Goal: Task Accomplishment & Management: Use online tool/utility

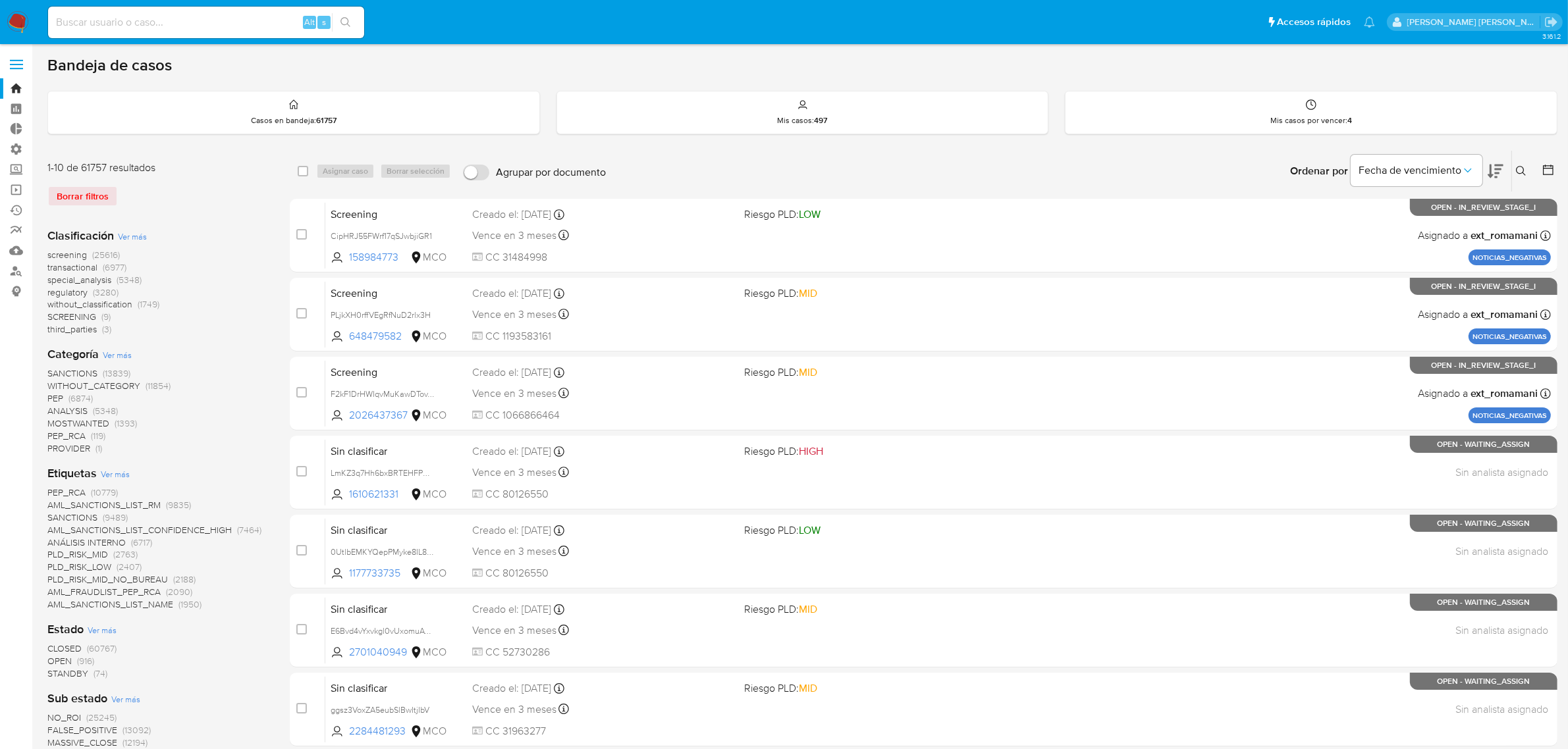
click at [15, 58] on label at bounding box center [16, 64] width 33 height 28
click at [0, 0] on input "checkbox" at bounding box center [0, 0] width 0 height 0
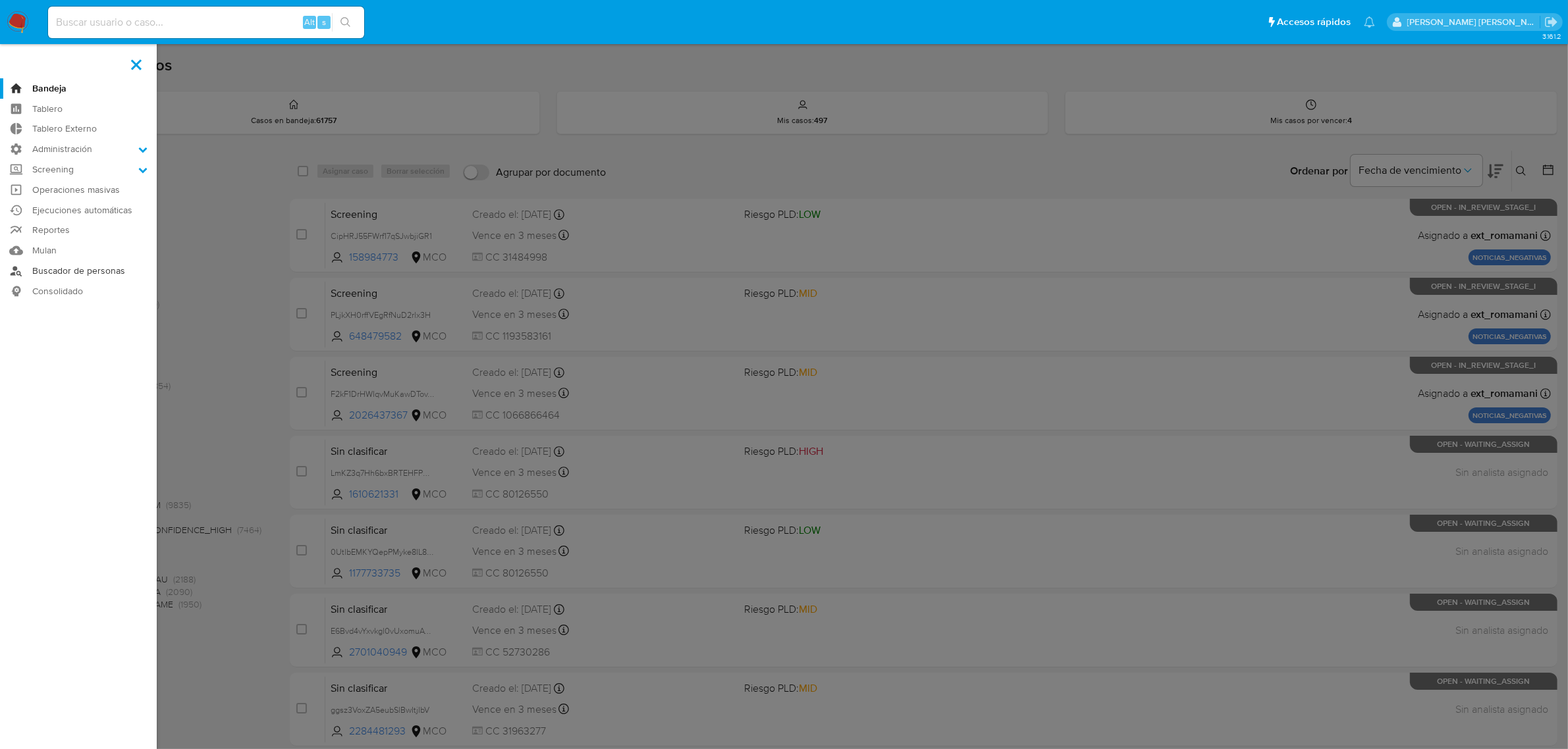
click at [74, 268] on link "Buscador de personas" at bounding box center [78, 271] width 157 height 20
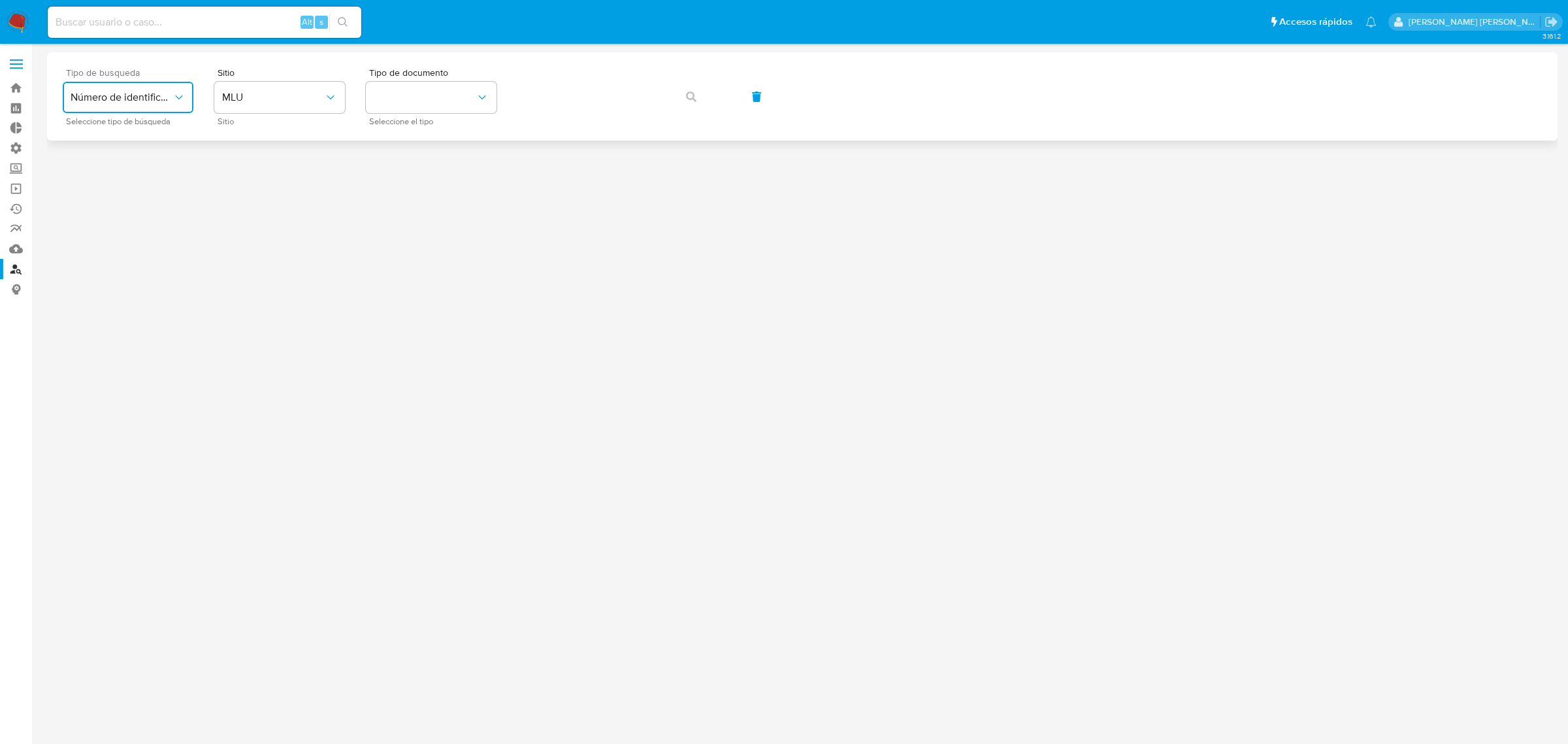
click at [178, 92] on button "Número de identificación" at bounding box center [129, 97] width 131 height 31
click at [142, 143] on span "Número de identificación" at bounding box center [124, 139] width 108 height 26
click at [318, 100] on button "site_id" at bounding box center [280, 97] width 131 height 31
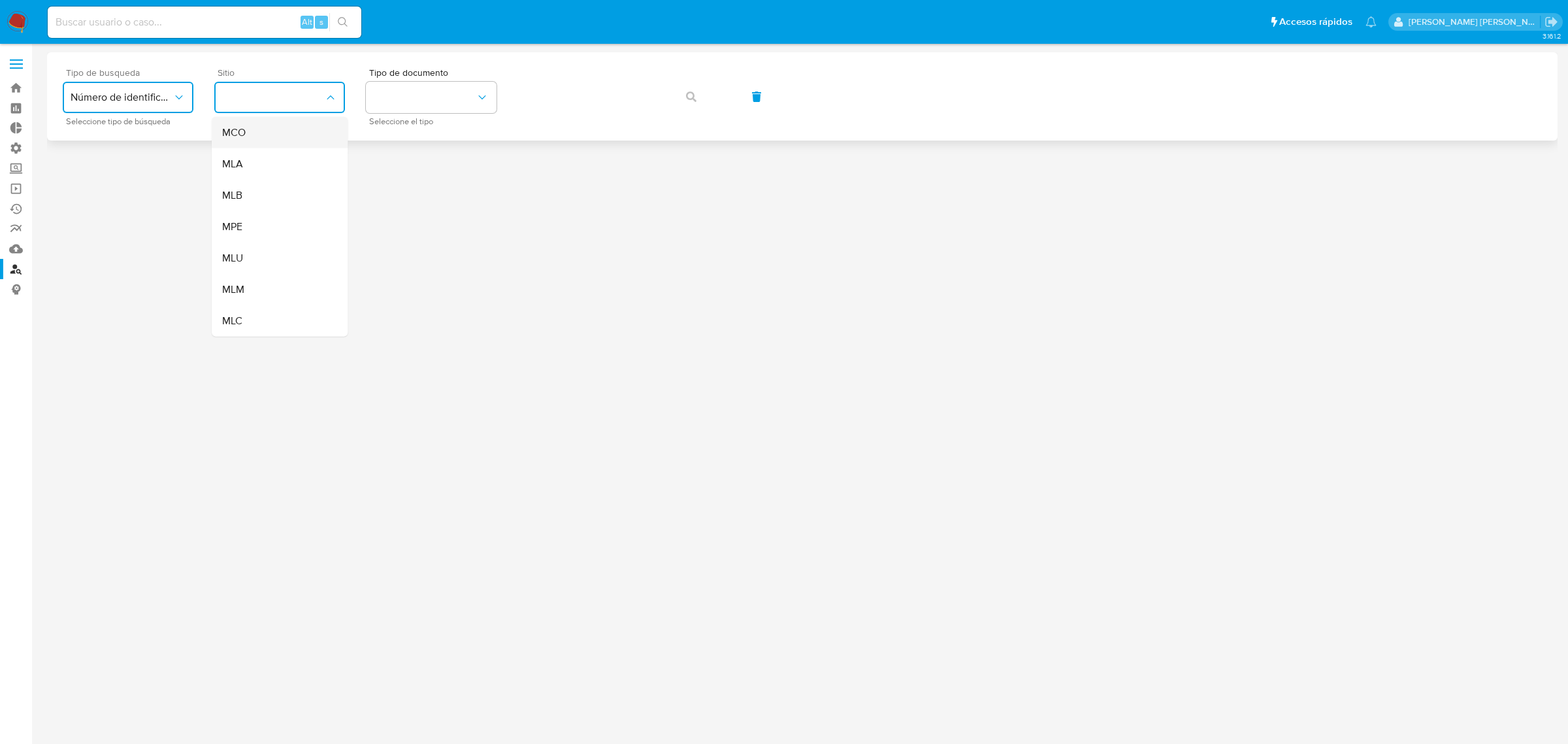
click at [269, 140] on div "MCO" at bounding box center [276, 132] width 108 height 31
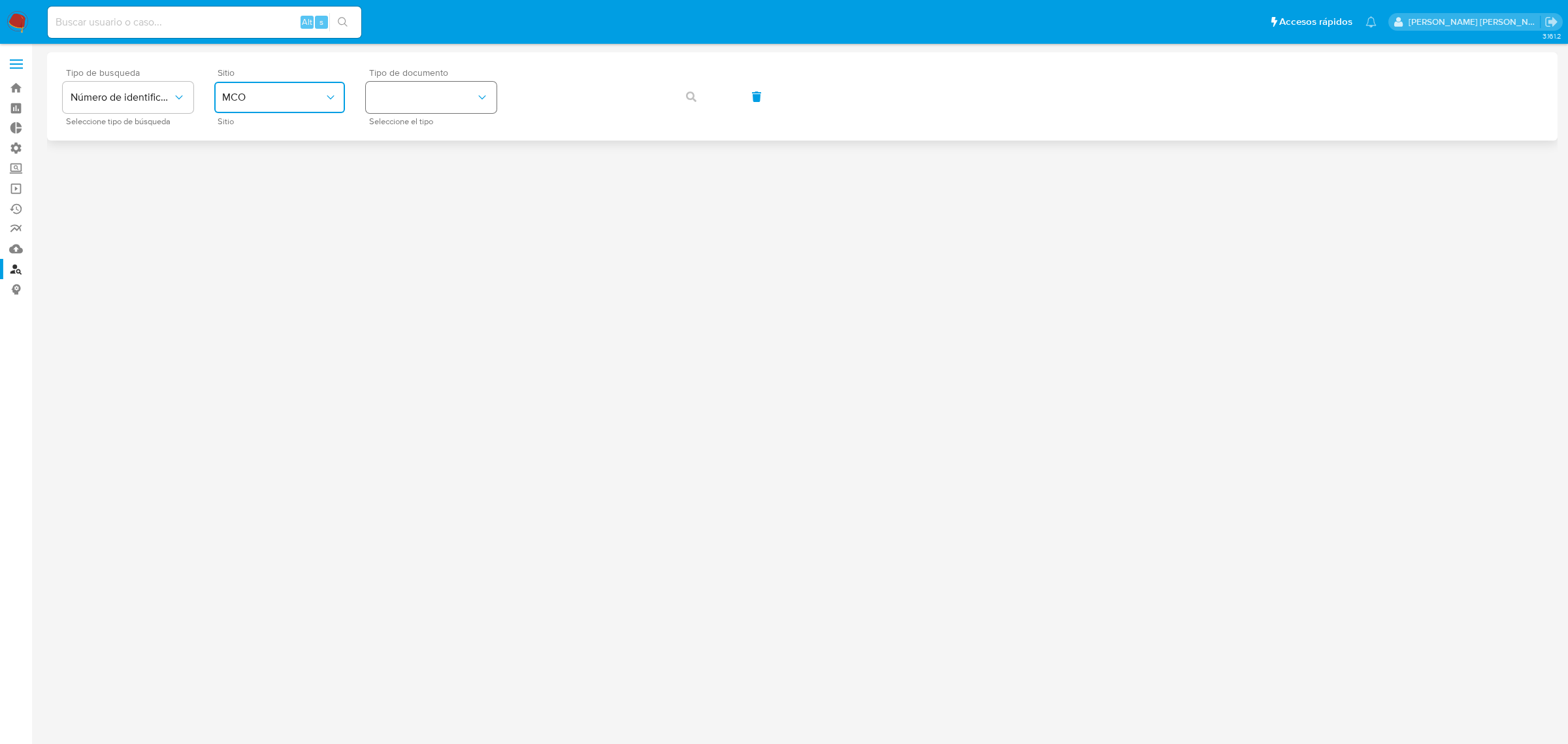
click at [407, 98] on button "identificationType" at bounding box center [432, 97] width 131 height 31
click at [412, 230] on div "NIT NIT" at bounding box center [428, 228] width 108 height 45
click at [481, 82] on div "Tipo de busqueda Número de identificación Seleccione tipo de búsqueda Sitio MCO…" at bounding box center [802, 97] width 1480 height 57
click at [677, 87] on button "button" at bounding box center [691, 96] width 45 height 31
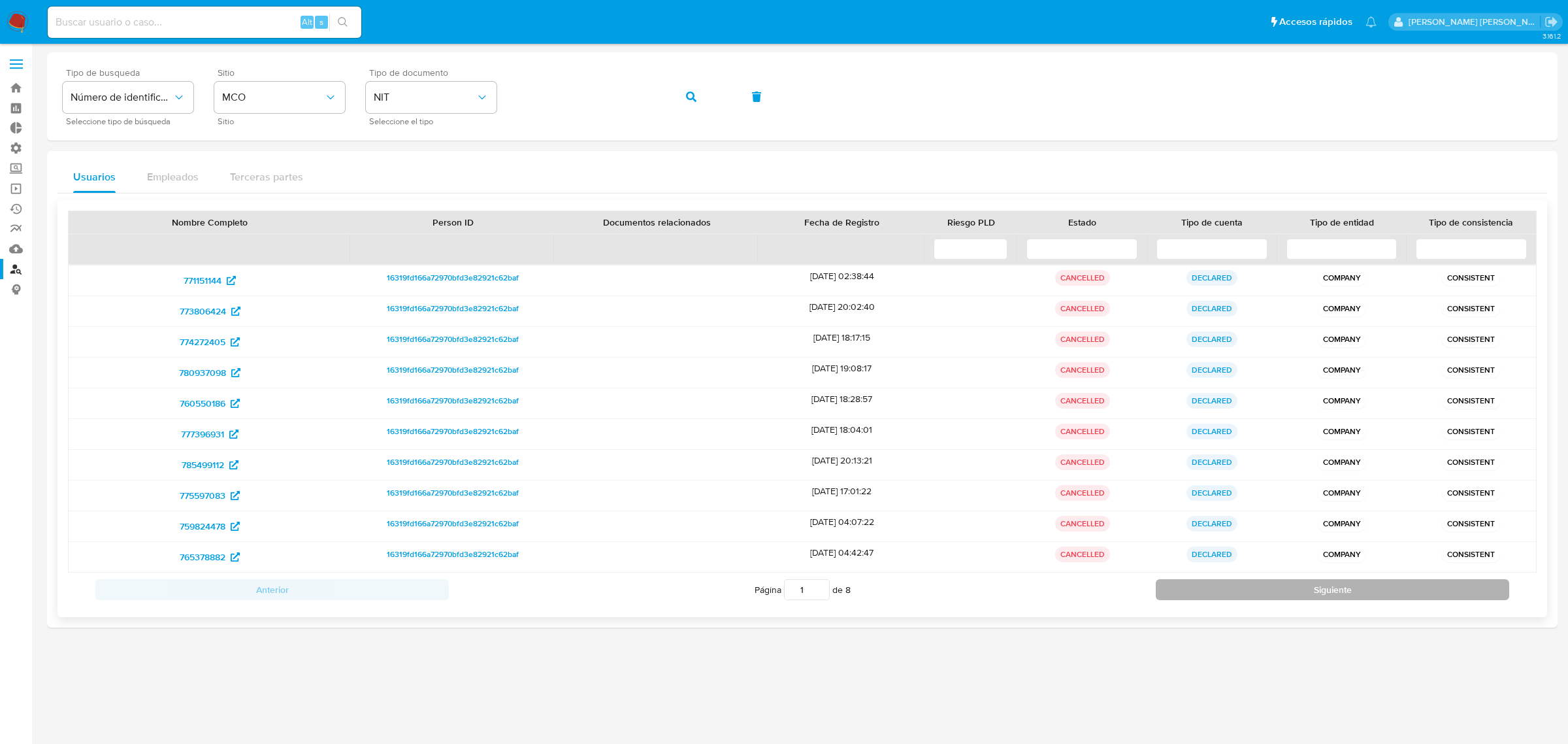
click at [1175, 587] on button "Siguiente" at bounding box center [1333, 589] width 354 height 21
type input "2"
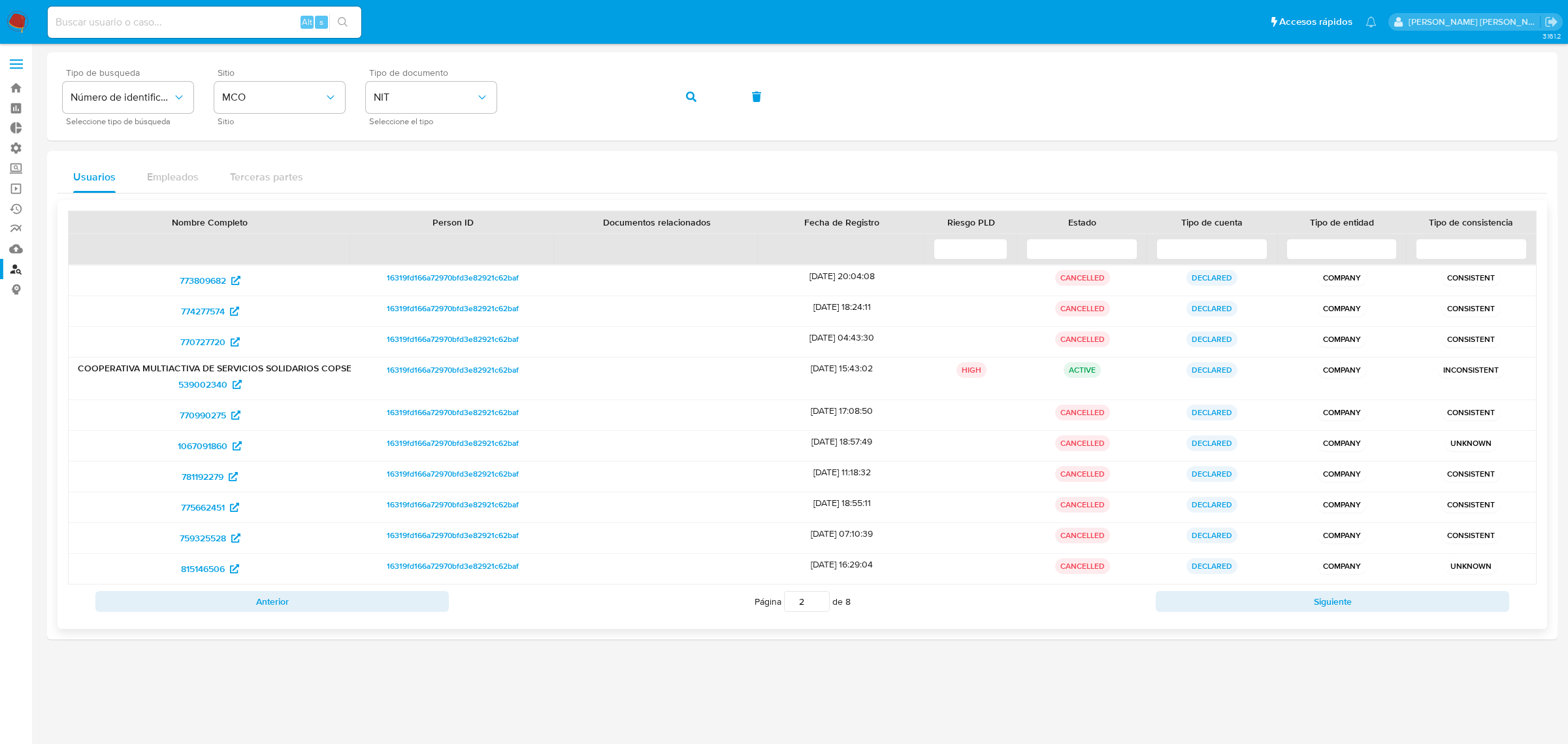
click at [1067, 243] on input at bounding box center [1082, 249] width 111 height 21
type input "a"
type input "1"
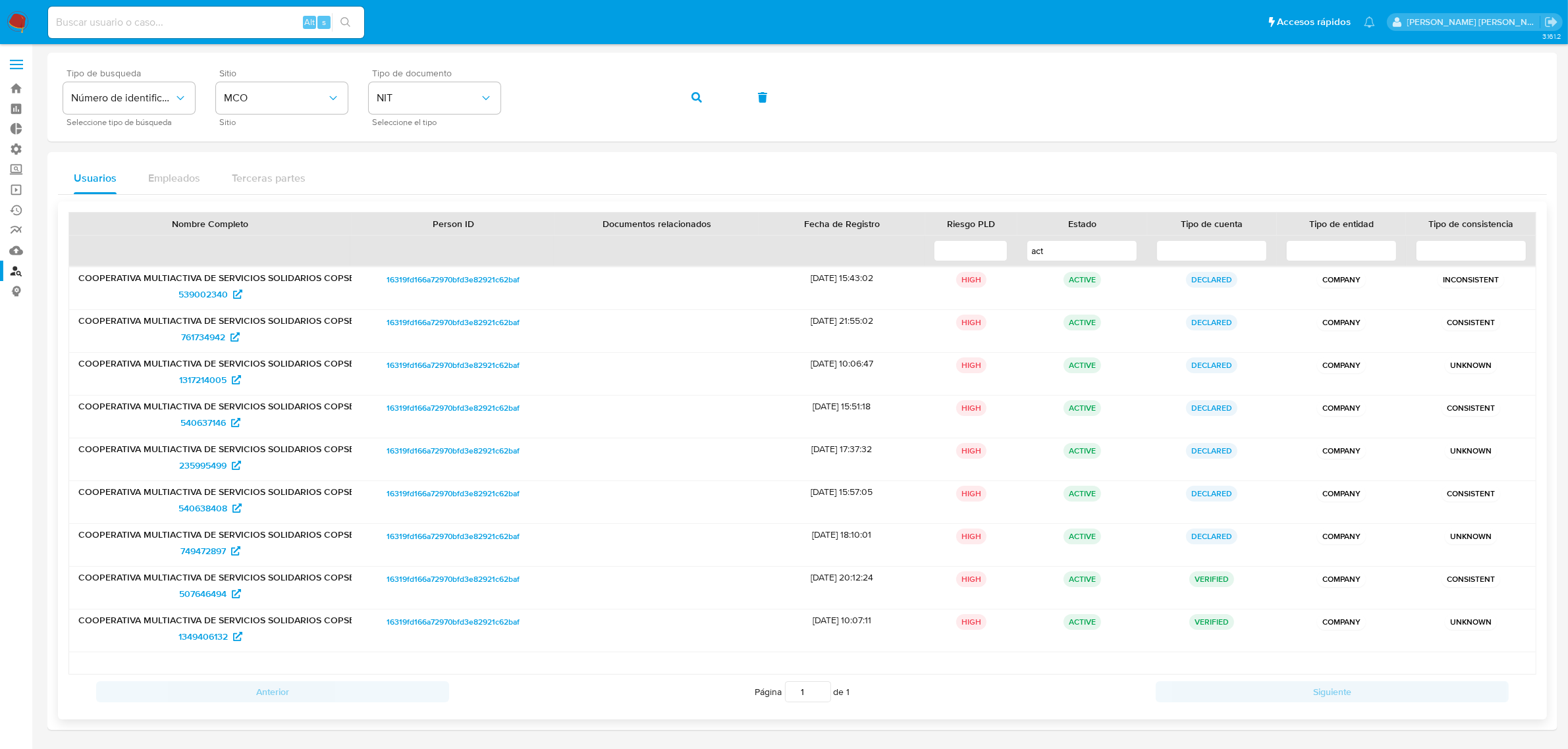
type input "act"
click at [1234, 256] on input at bounding box center [1212, 251] width 111 height 21
type input "b"
type input "v"
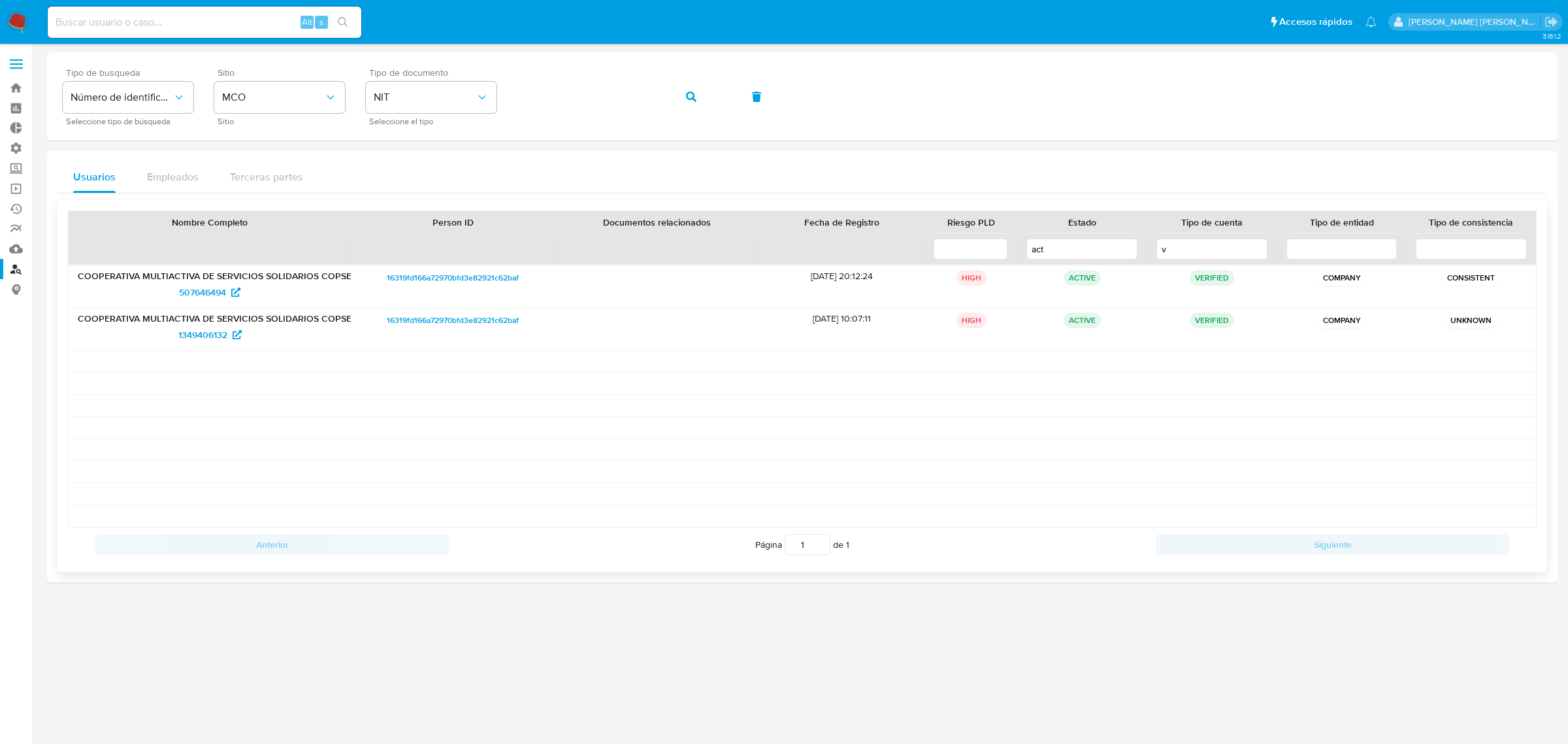
click at [1222, 247] on input "v" at bounding box center [1213, 249] width 111 height 21
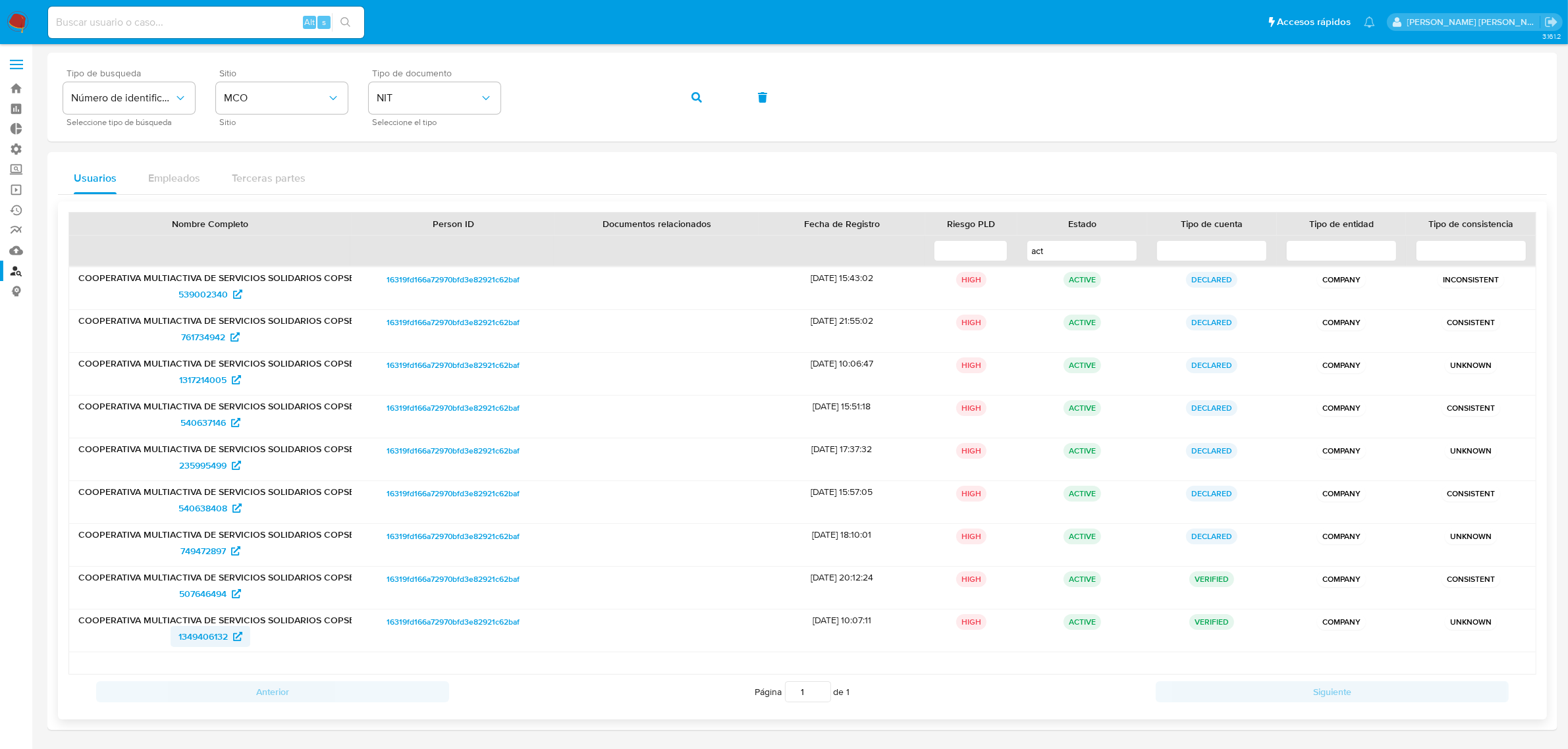
click at [215, 636] on span "1349406132" at bounding box center [203, 636] width 49 height 21
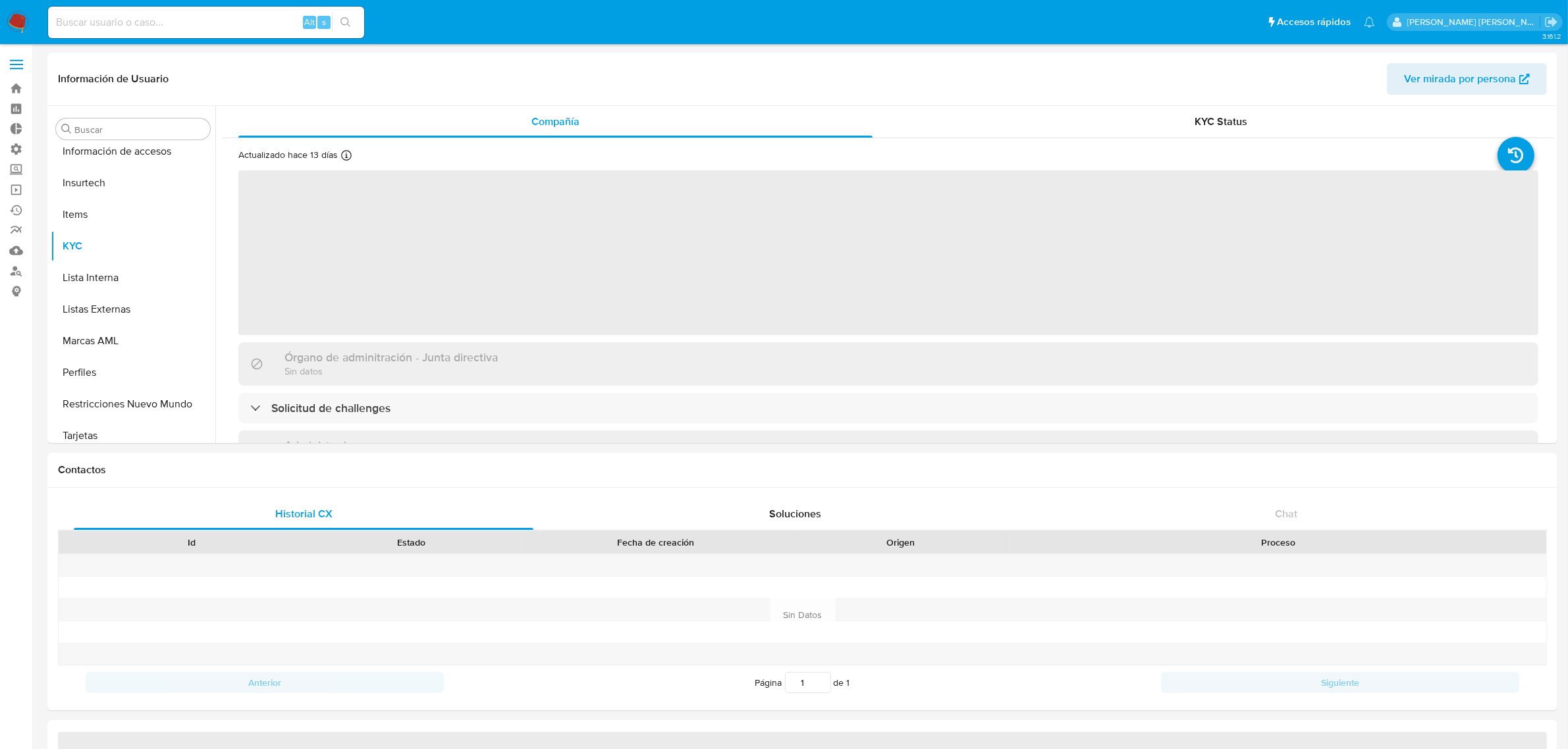
scroll to position [619, 0]
select select "10"
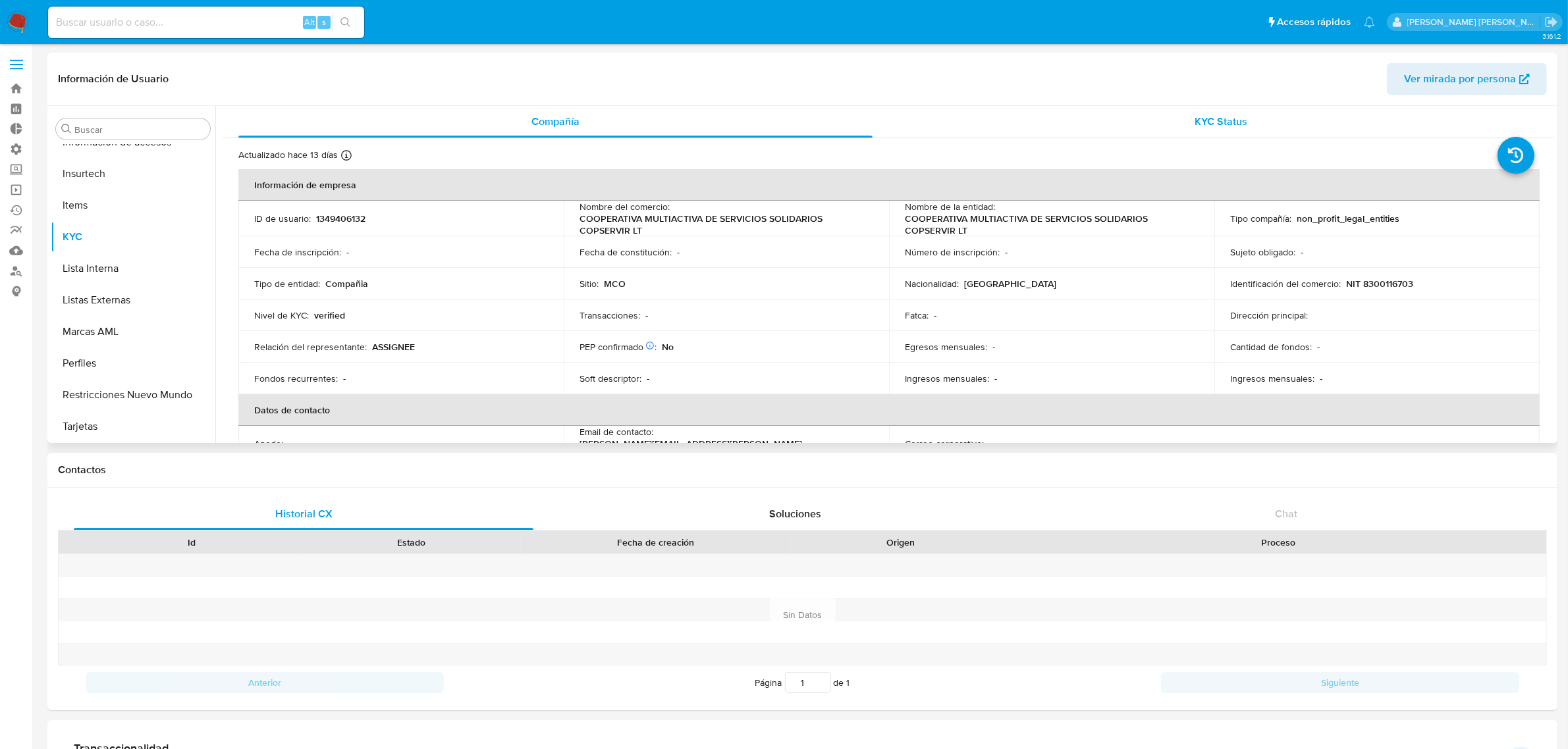
click at [1259, 125] on div "KYC Status" at bounding box center [1221, 121] width 634 height 31
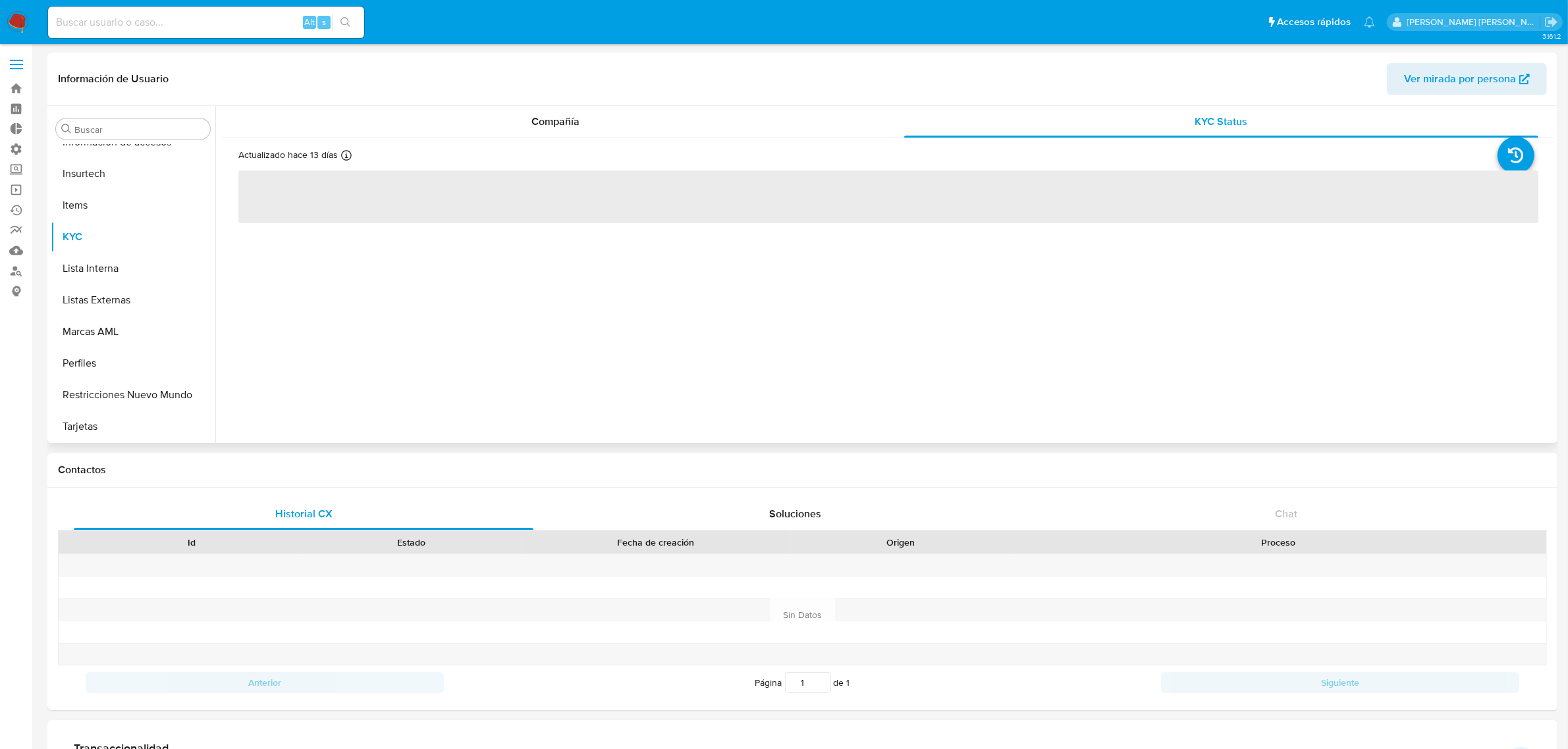
click at [1420, 76] on span "Ver mirada por persona" at bounding box center [1460, 79] width 112 height 31
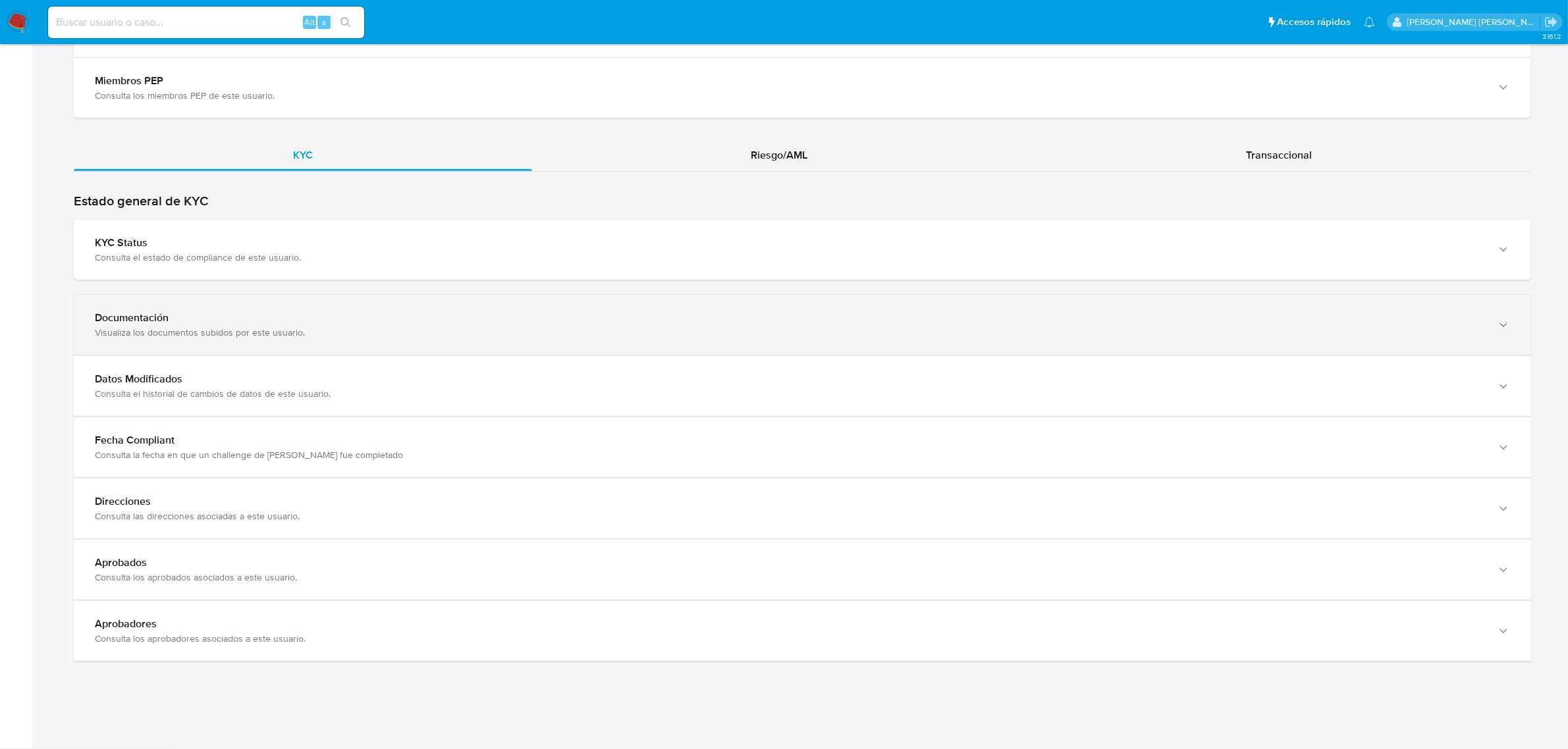
scroll to position [1315, 0]
click at [152, 319] on div "Documentación" at bounding box center [789, 318] width 1389 height 14
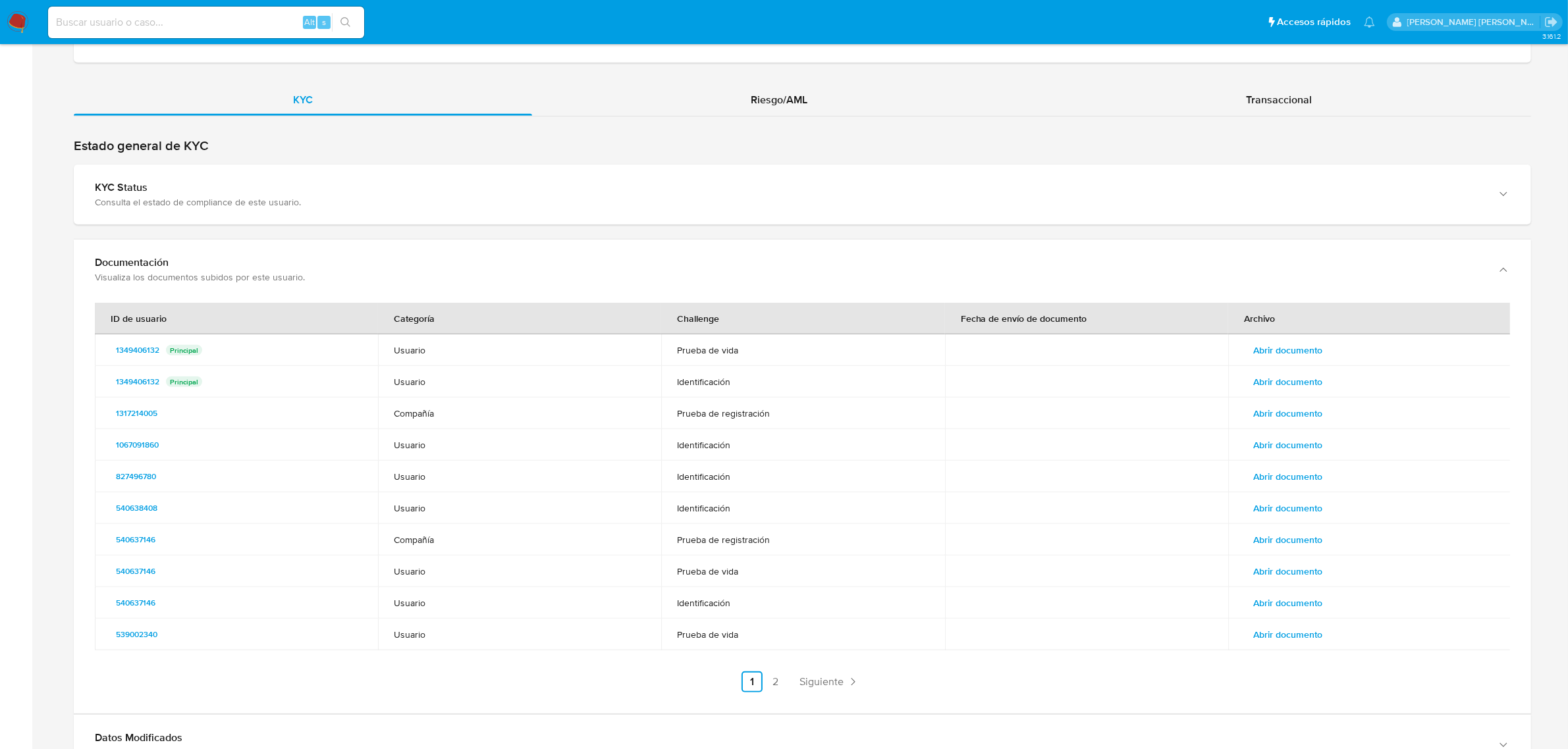
scroll to position [1397, 0]
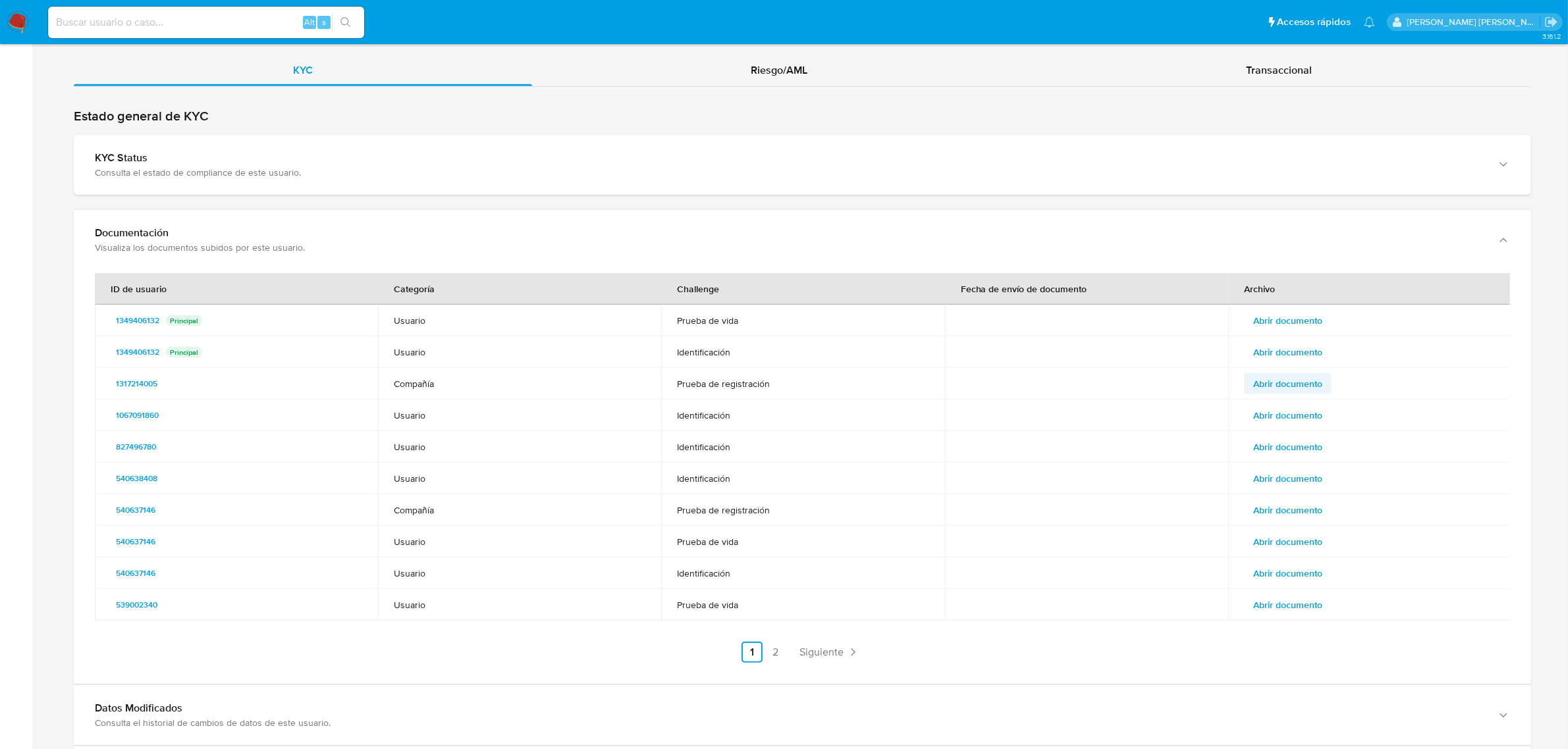
click at [1275, 388] on span "Abrir documento" at bounding box center [1288, 384] width 69 height 19
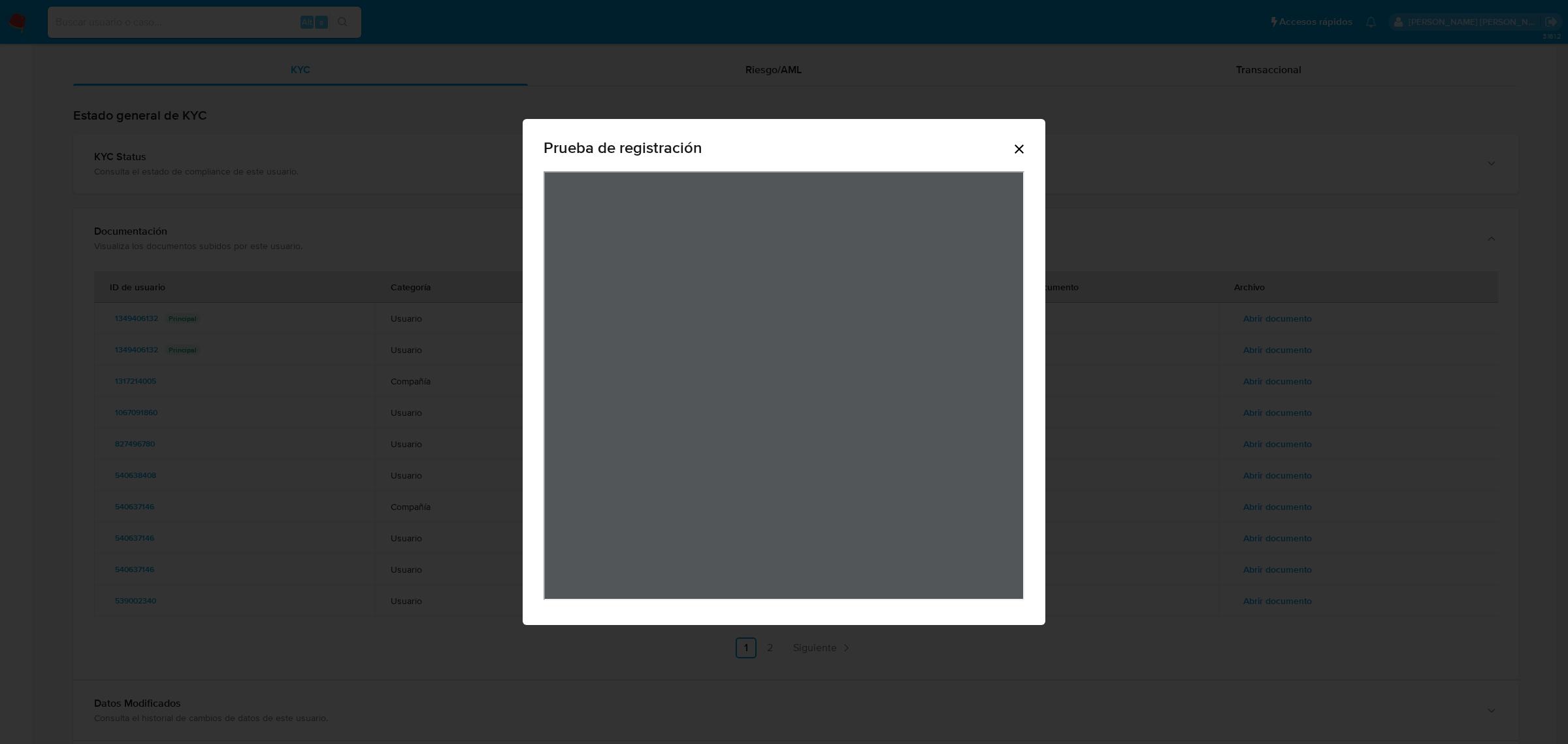
click at [1013, 140] on div "Prueba de registración" at bounding box center [784, 150] width 481 height 42
click at [1018, 147] on icon "Cerrar" at bounding box center [1019, 149] width 9 height 9
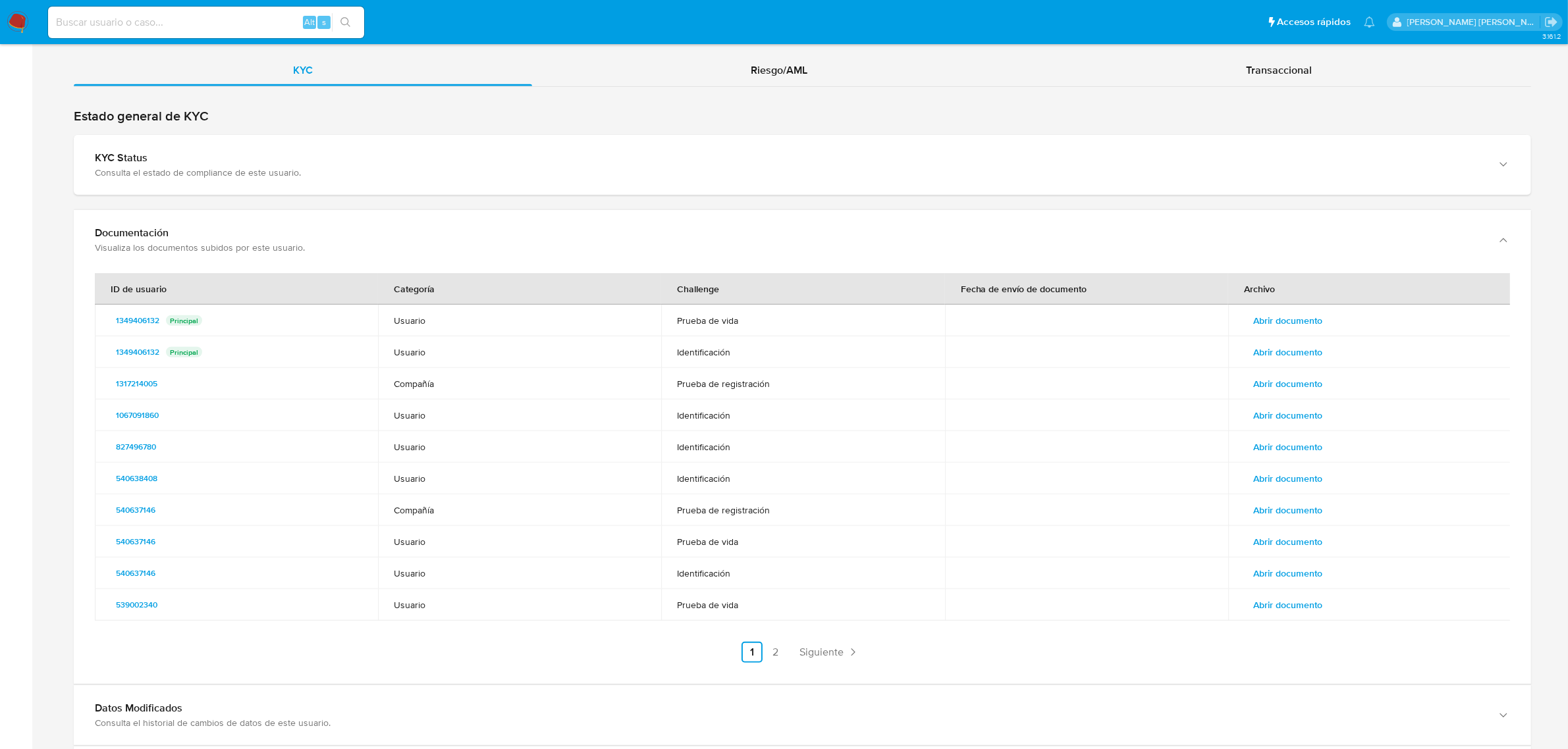
click at [1266, 451] on span "Abrir documento" at bounding box center [1288, 447] width 69 height 19
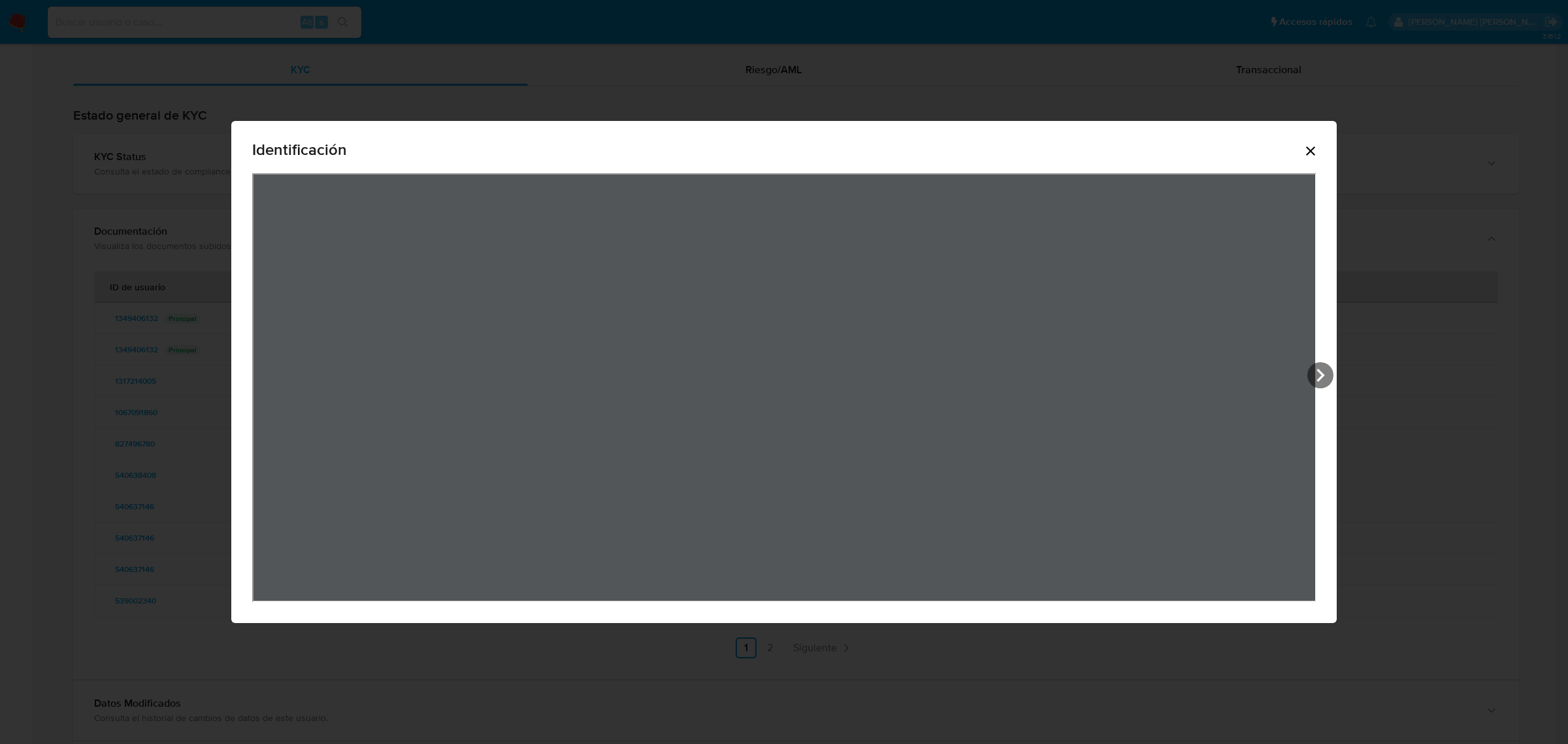
click at [1315, 149] on icon "Cerrar" at bounding box center [1311, 150] width 9 height 9
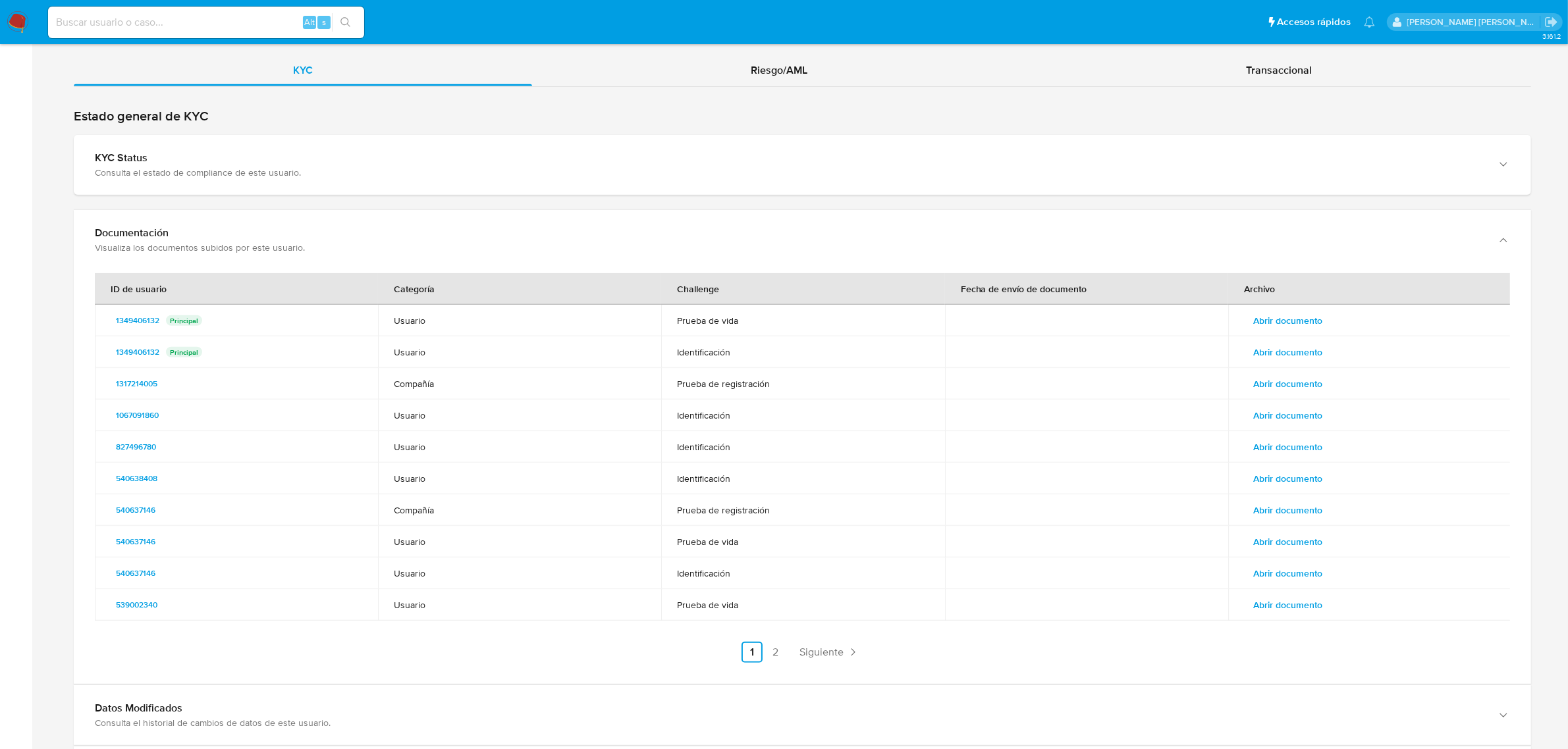
click at [1281, 482] on span "Abrir documento" at bounding box center [1288, 478] width 69 height 19
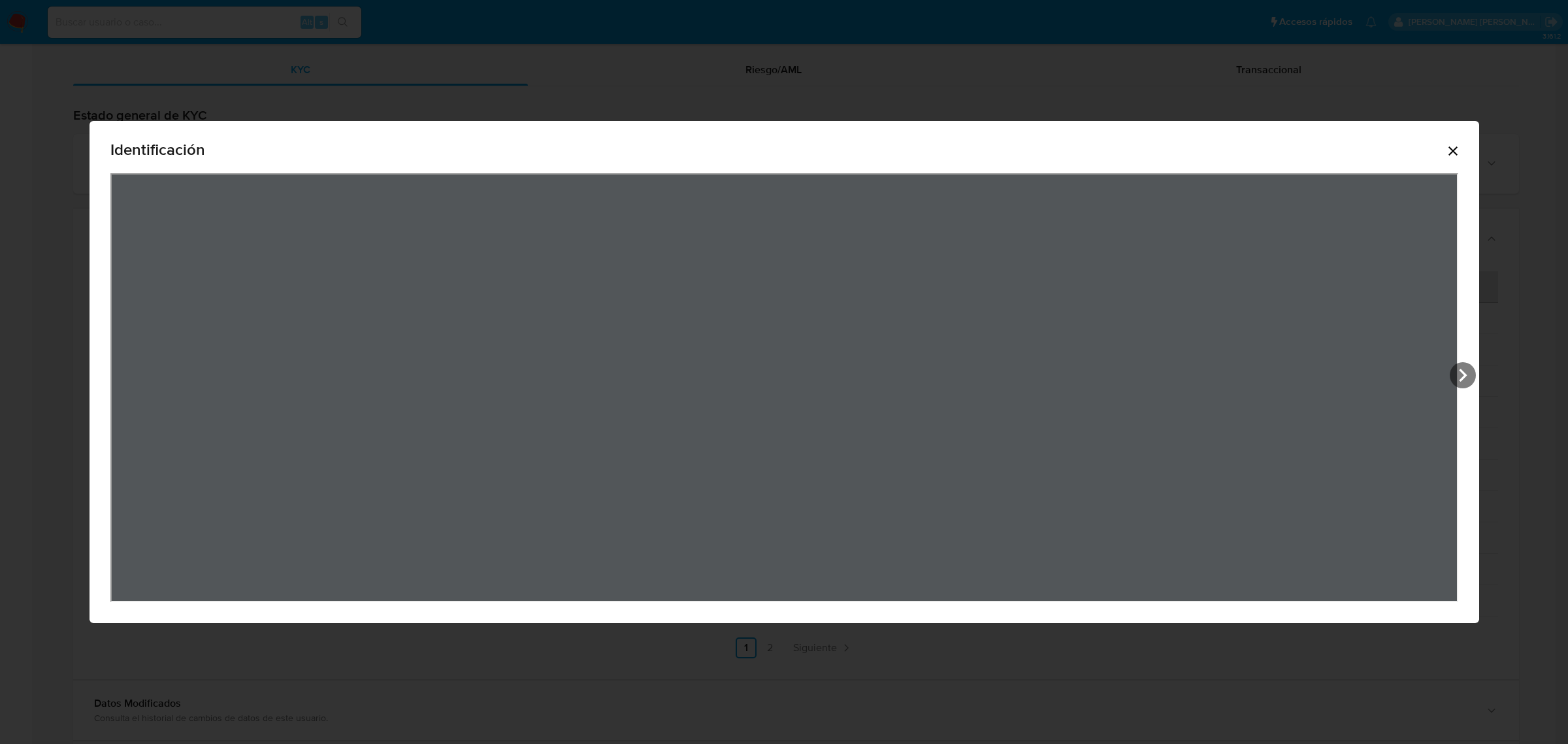
click at [1452, 159] on div "Identificación" at bounding box center [784, 152] width 1348 height 42
click at [1461, 148] on icon "Cerrar" at bounding box center [1453, 150] width 16 height 16
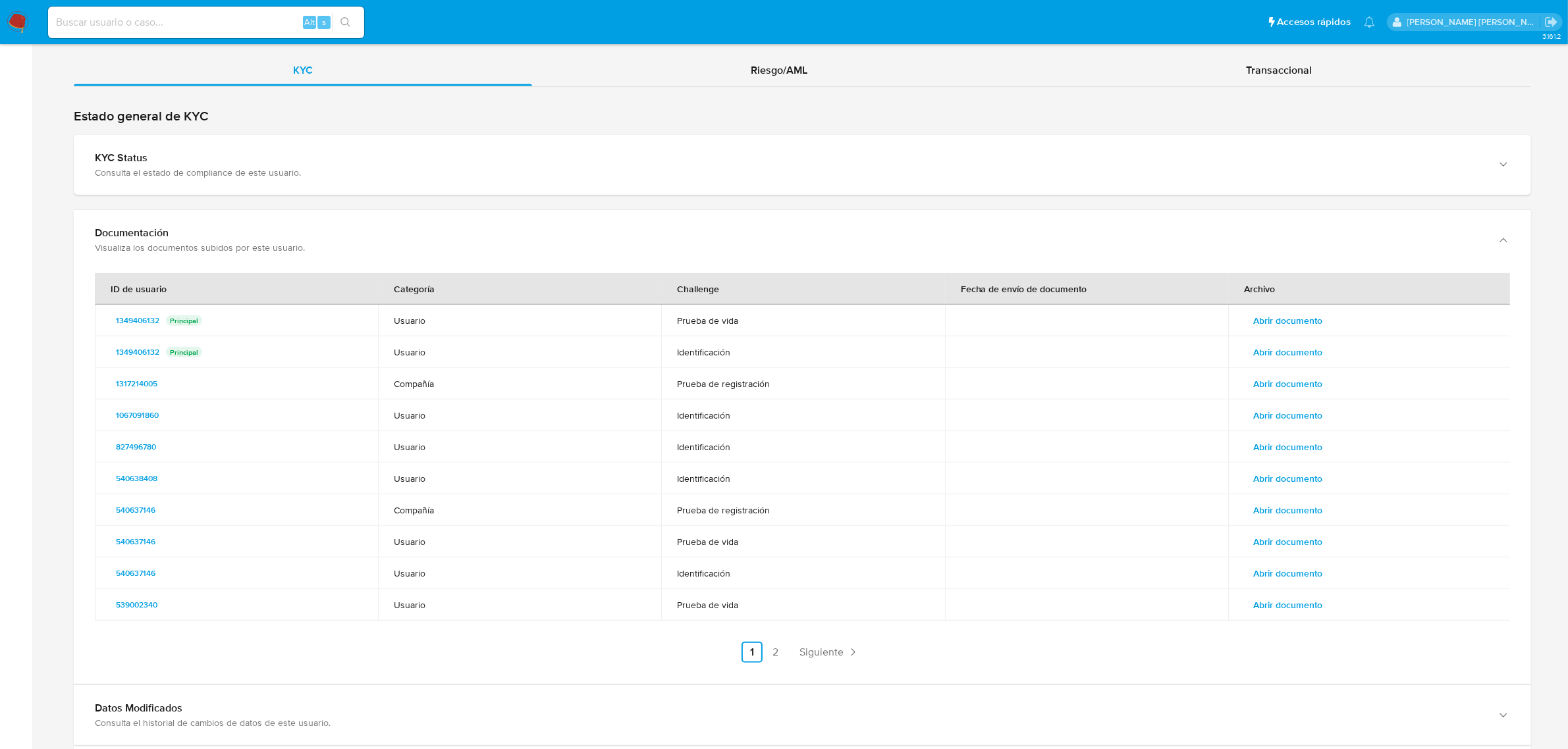
click at [1276, 502] on span "Abrir documento" at bounding box center [1288, 510] width 69 height 19
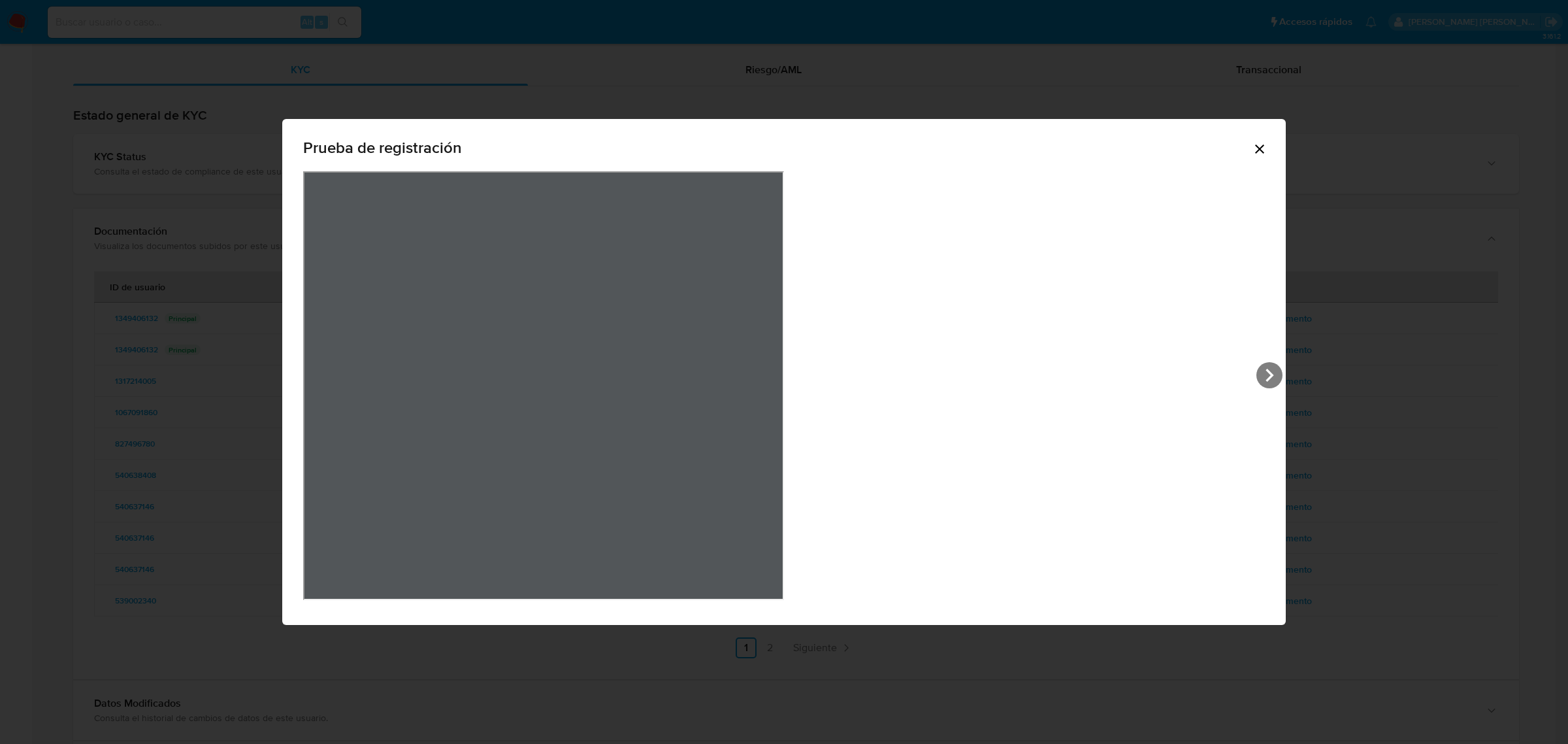
click at [1026, 157] on div "Prueba de registración" at bounding box center [784, 372] width 1004 height 505
drag, startPoint x: 1021, startPoint y: 151, endPoint x: 1063, endPoint y: 309, distance: 163.5
click at [1255, 151] on icon "Cerrar" at bounding box center [1260, 149] width 9 height 9
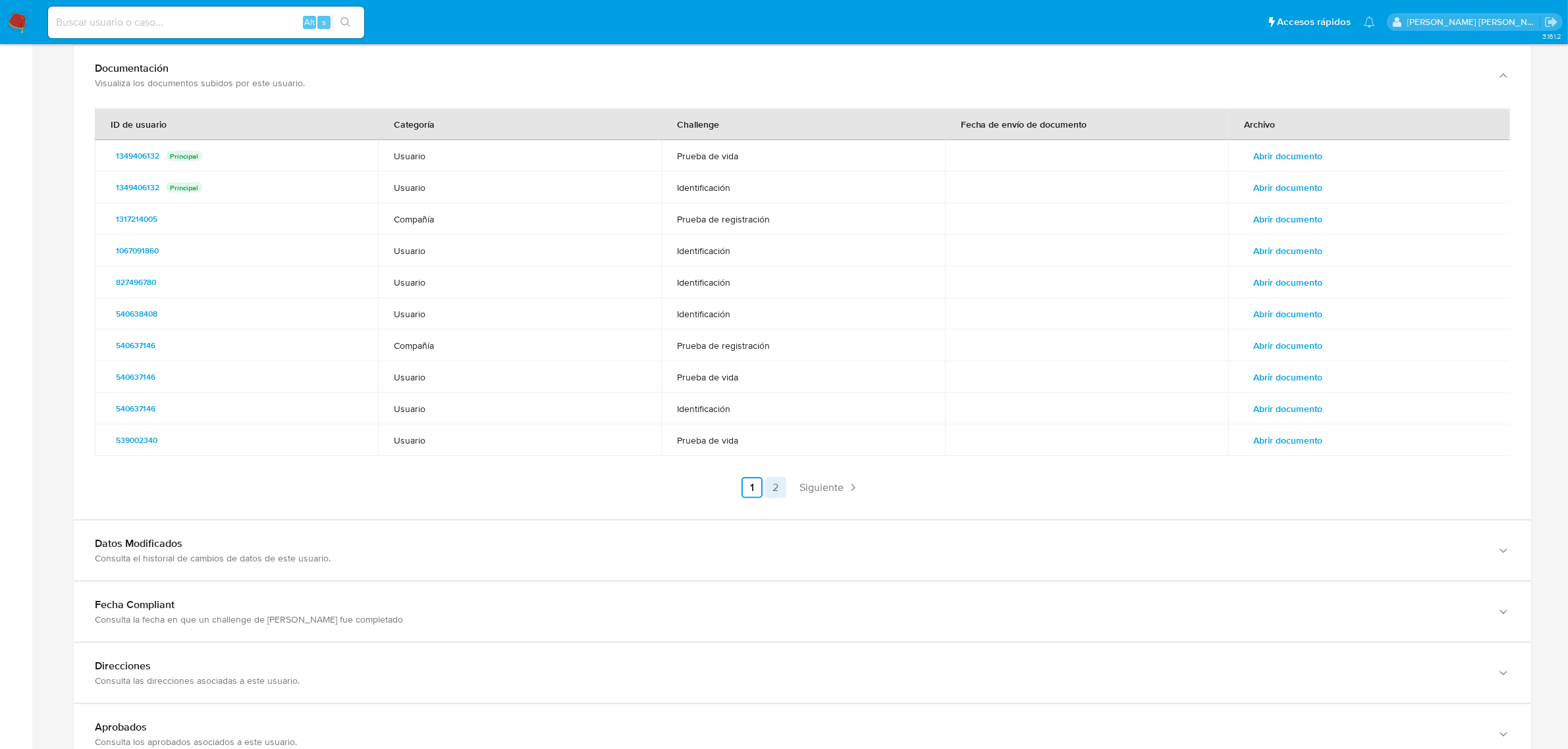
click at [784, 491] on link "2" at bounding box center [776, 487] width 21 height 21
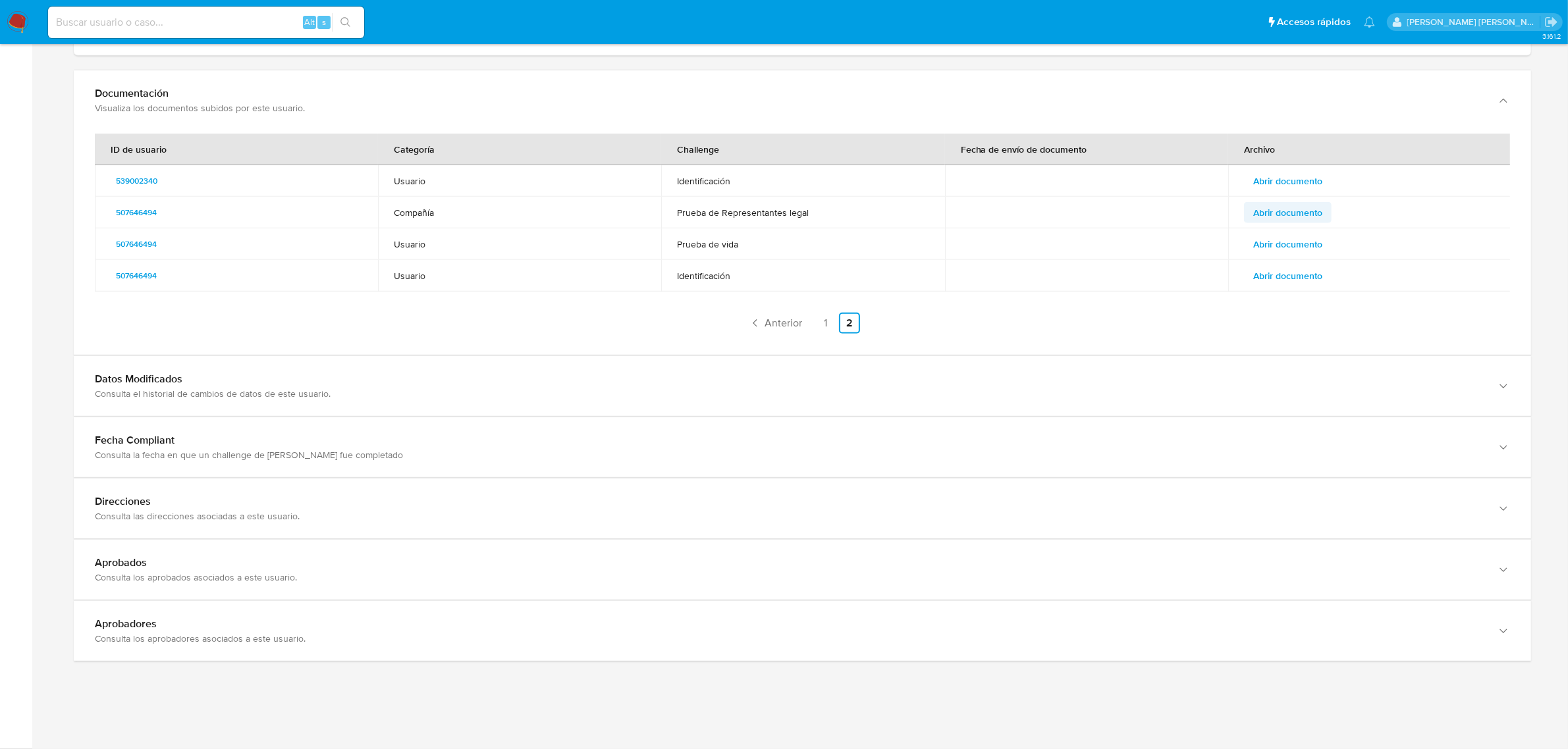
click at [1284, 212] on span "Abrir documento" at bounding box center [1288, 212] width 69 height 19
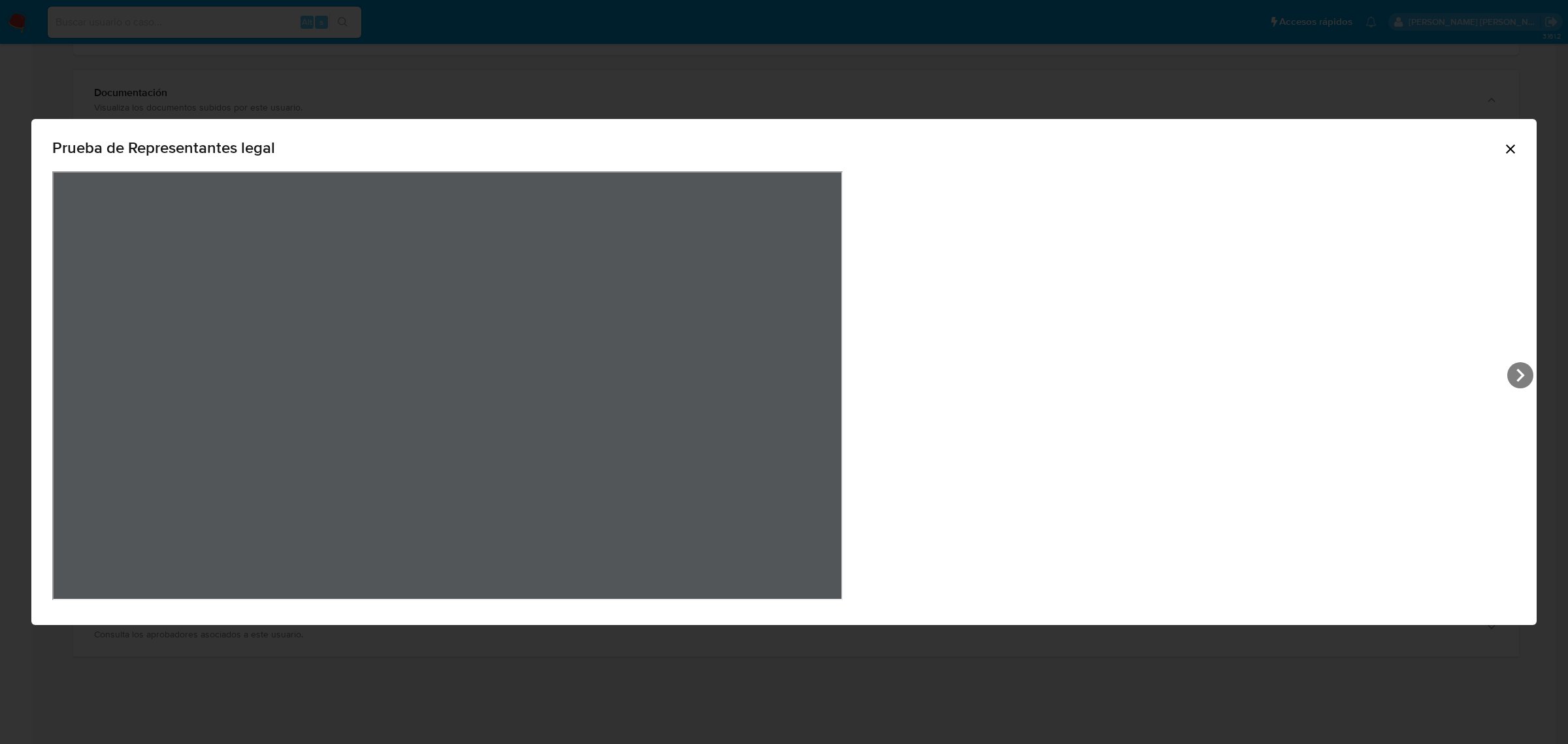
click at [1503, 155] on icon "Cerrar" at bounding box center [1511, 149] width 16 height 16
